Goal: Check status

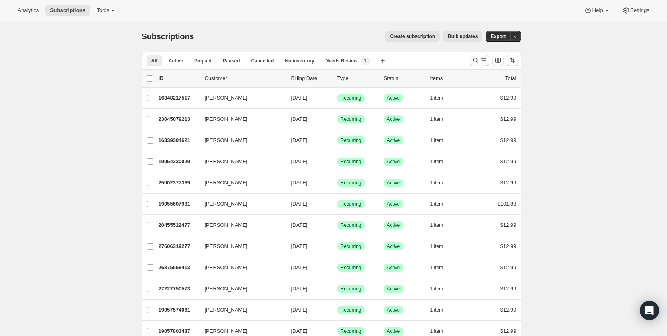
click at [478, 63] on icon "Search and filter results" at bounding box center [476, 60] width 8 height 8
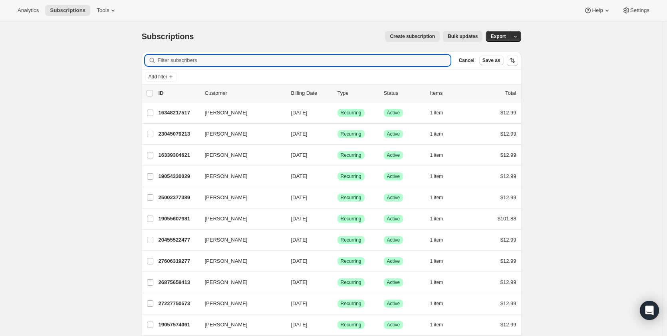
paste input "[PERSON_NAME][EMAIL_ADDRESS][DOMAIN_NAME]"
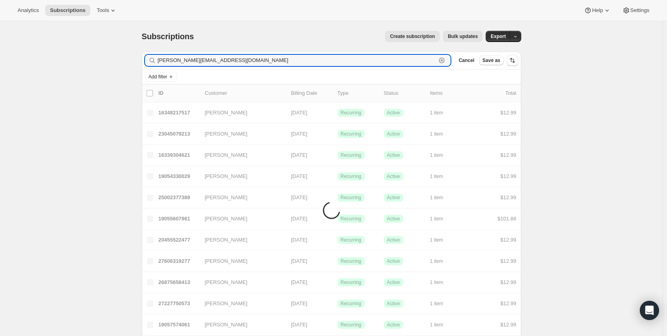
type input "[PERSON_NAME][EMAIL_ADDRESS][DOMAIN_NAME]"
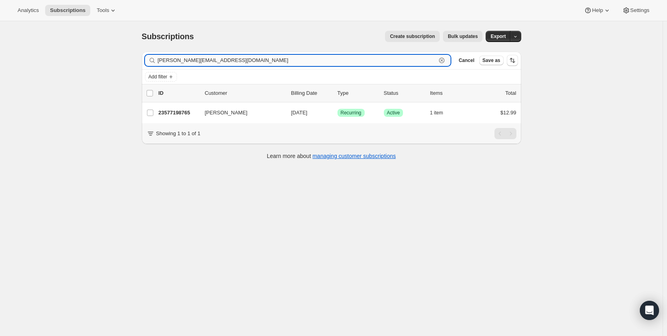
click at [283, 66] on input "[PERSON_NAME][EMAIL_ADDRESS][DOMAIN_NAME]" at bounding box center [297, 60] width 279 height 11
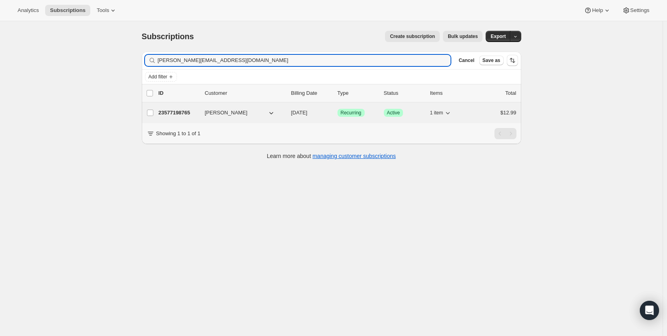
click at [187, 112] on p "23577198765" at bounding box center [179, 113] width 40 height 8
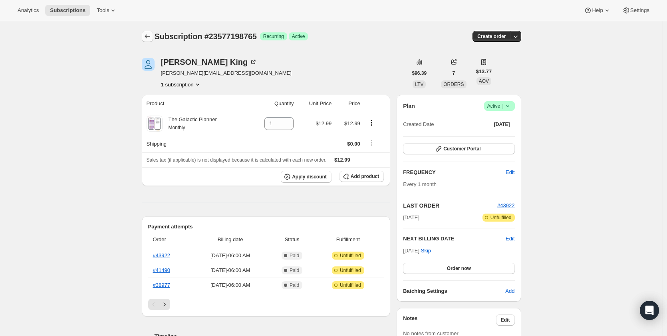
click at [145, 36] on icon "Subscriptions" at bounding box center [147, 36] width 8 height 8
